Goal: Information Seeking & Learning: Learn about a topic

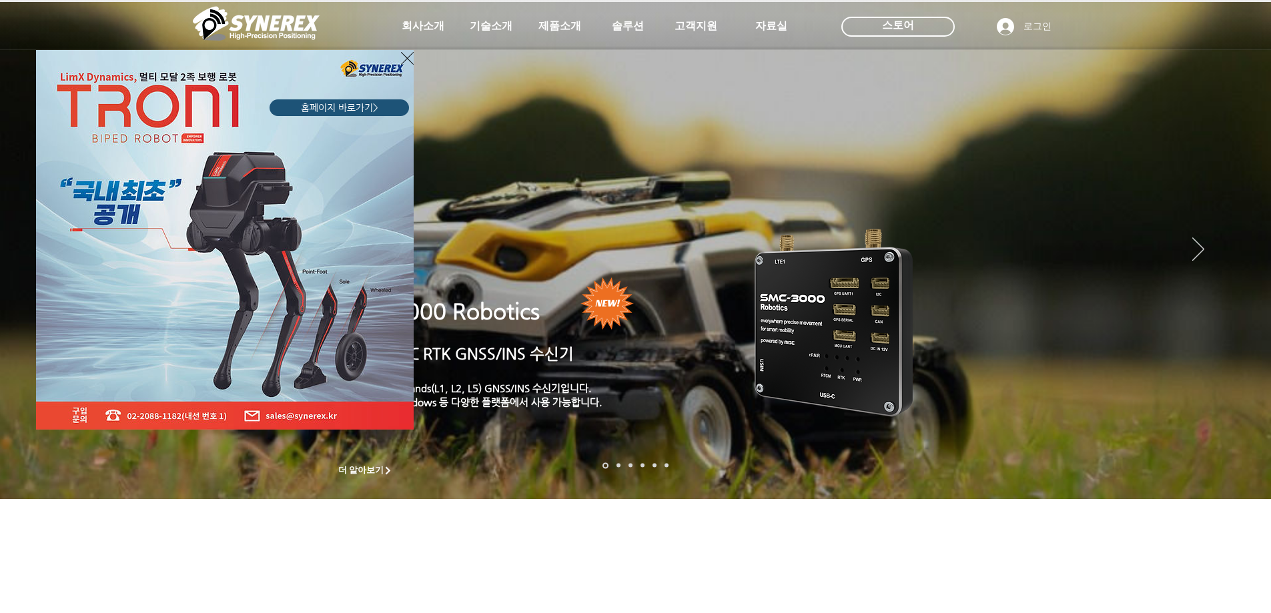
click at [412, 31] on div "LimX Dinamics" at bounding box center [635, 306] width 1271 height 613
click at [428, 30] on div "LimX Dinamics" at bounding box center [635, 306] width 1271 height 613
drag, startPoint x: 436, startPoint y: 25, endPoint x: 417, endPoint y: 49, distance: 30.8
click at [432, 28] on div "LimX Dinamics" at bounding box center [635, 306] width 1271 height 613
click at [404, 53] on icon "사이트로 돌아가기" at bounding box center [407, 58] width 13 height 17
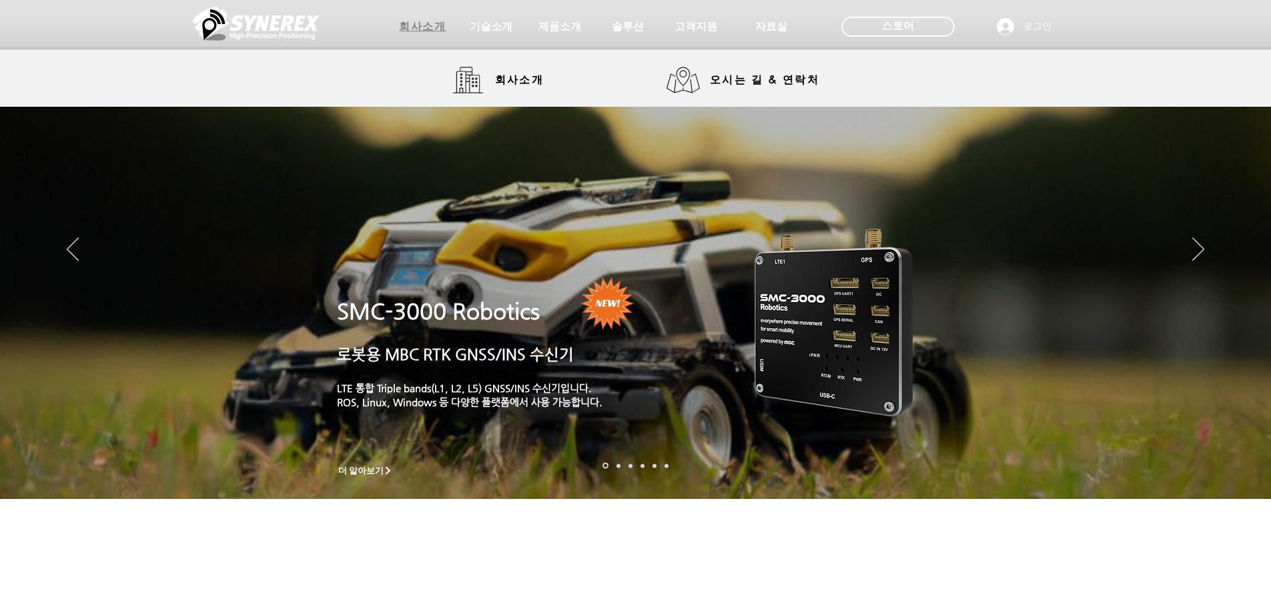
click at [420, 27] on span "회사소개" at bounding box center [422, 27] width 47 height 14
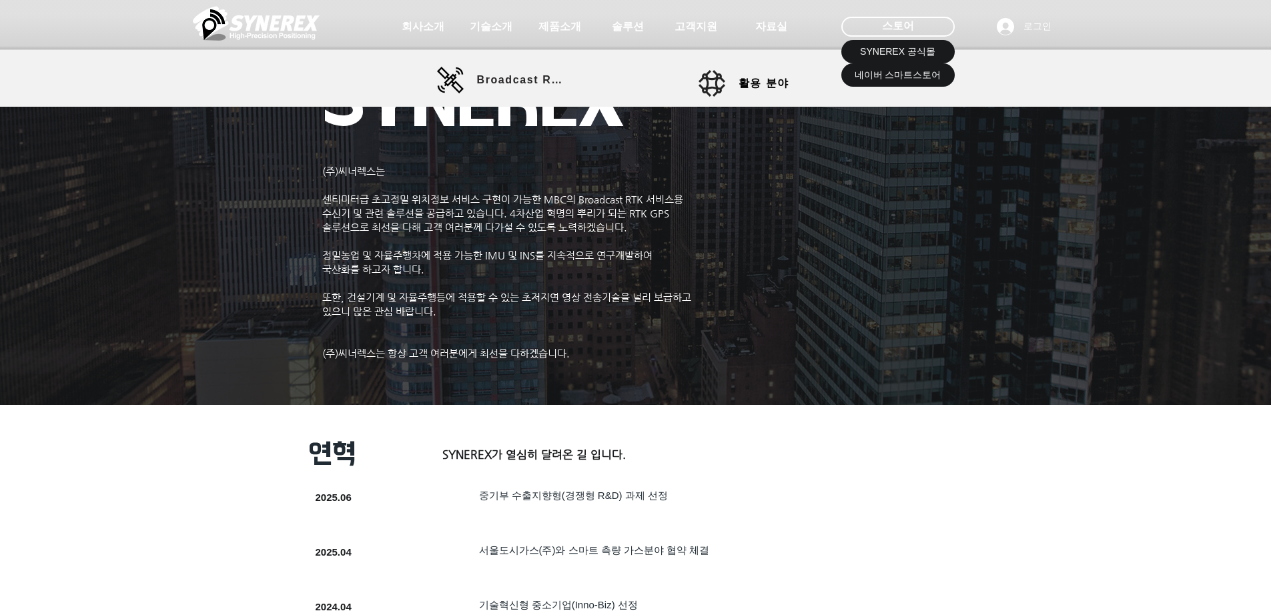
drag, startPoint x: 775, startPoint y: 82, endPoint x: 705, endPoint y: 105, distance: 73.6
click at [773, 82] on span "활용 분야" at bounding box center [764, 84] width 51 height 14
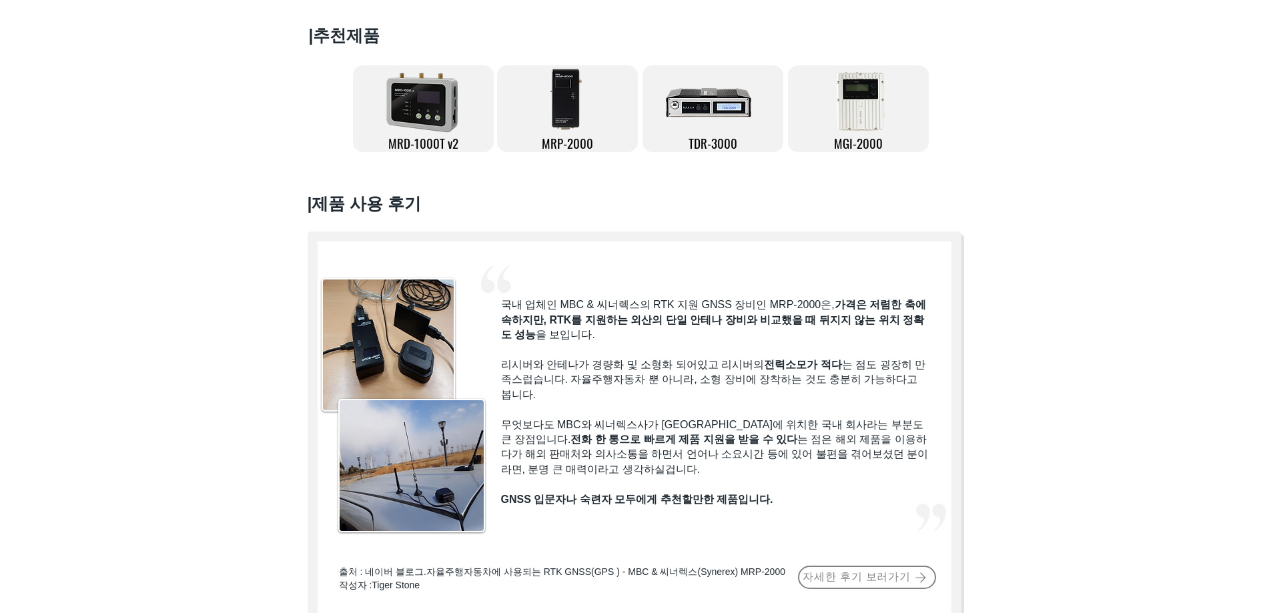
scroll to position [267, 0]
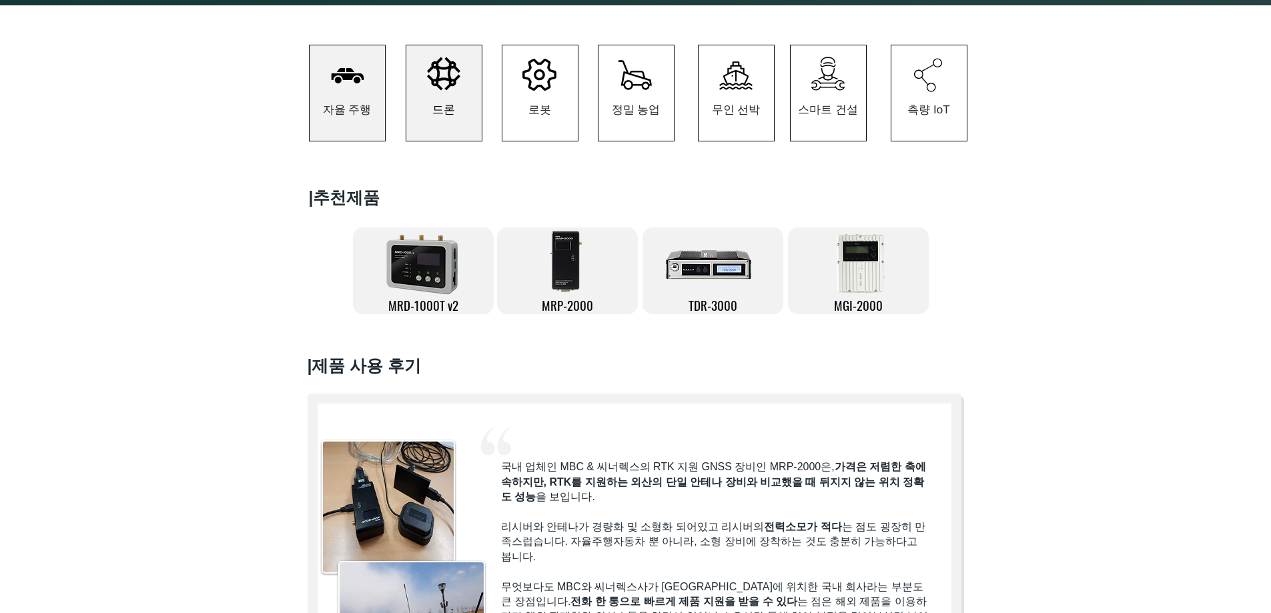
click at [438, 113] on span "드론" at bounding box center [443, 109] width 23 height 15
click at [538, 113] on span "로봇" at bounding box center [539, 109] width 23 height 15
click at [637, 90] on icon "#comp-kzbigy201 svg [data-color="1"] {fill: #000000;}" at bounding box center [635, 75] width 33 height 30
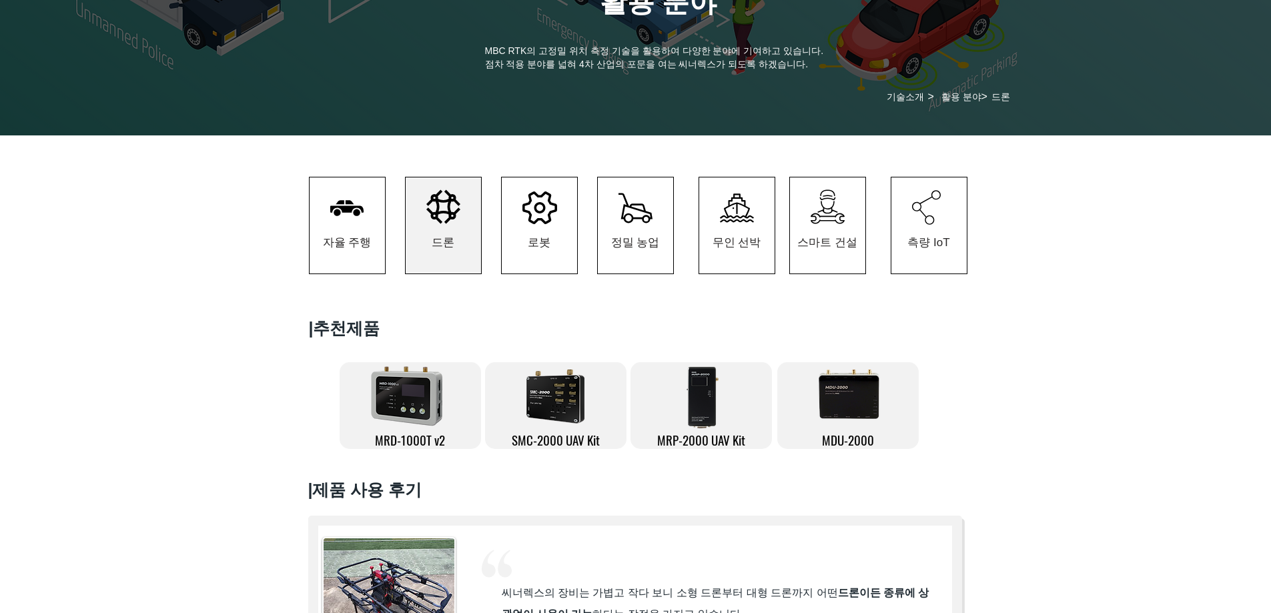
scroll to position [133, 0]
drag, startPoint x: 522, startPoint y: 181, endPoint x: 508, endPoint y: 184, distance: 14.9
drag, startPoint x: 457, startPoint y: 138, endPoint x: 436, endPoint y: 116, distance: 30.2
